Goal: Use online tool/utility

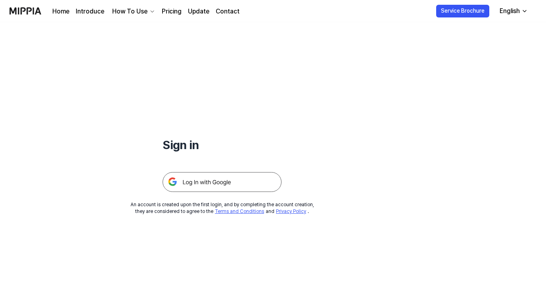
click at [199, 182] on img at bounding box center [222, 182] width 119 height 20
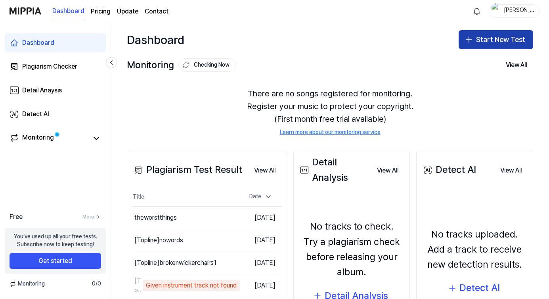
click at [501, 42] on button "Start New Test" at bounding box center [496, 39] width 75 height 19
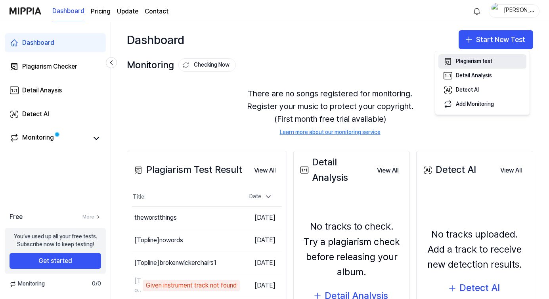
click at [465, 61] on div "Plagiarism test" at bounding box center [474, 61] width 36 height 8
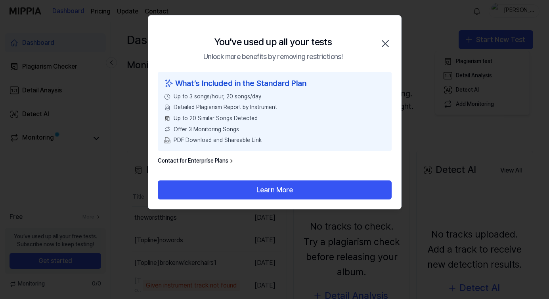
click at [388, 46] on icon "button" at bounding box center [385, 43] width 13 height 13
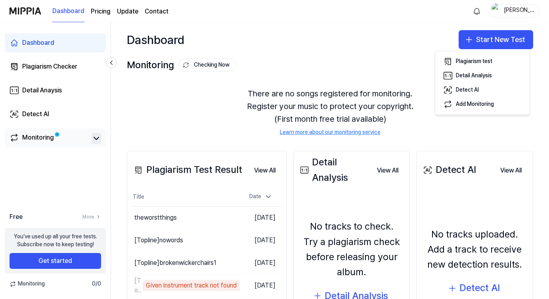
click at [96, 138] on icon at bounding box center [97, 139] width 10 height 10
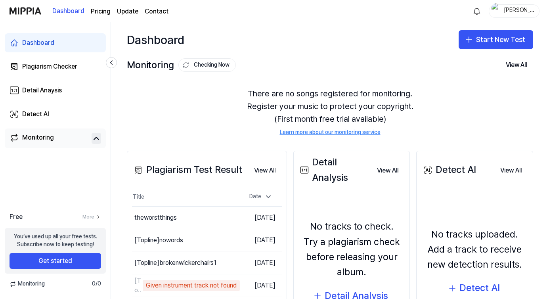
click at [96, 138] on icon at bounding box center [97, 139] width 10 height 10
click at [47, 66] on div "Plagiarism Checker" at bounding box center [49, 67] width 55 height 10
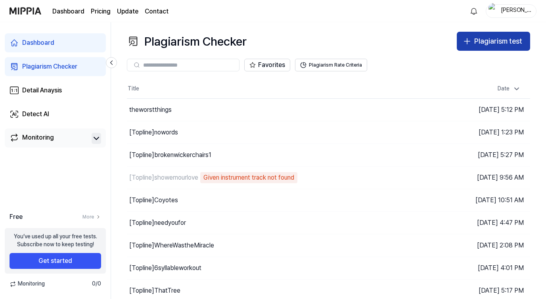
click at [473, 37] on button "Plagiarism test" at bounding box center [493, 41] width 73 height 19
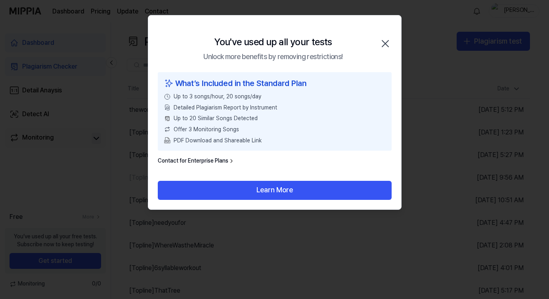
click at [385, 46] on icon "button" at bounding box center [385, 43] width 13 height 13
